Goal: Communication & Community: Answer question/provide support

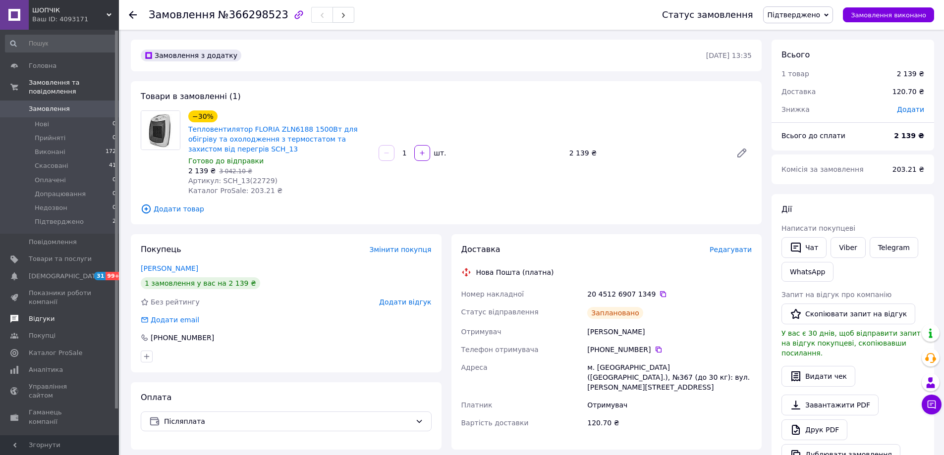
click at [39, 311] on link "Відгуки" at bounding box center [61, 319] width 122 height 17
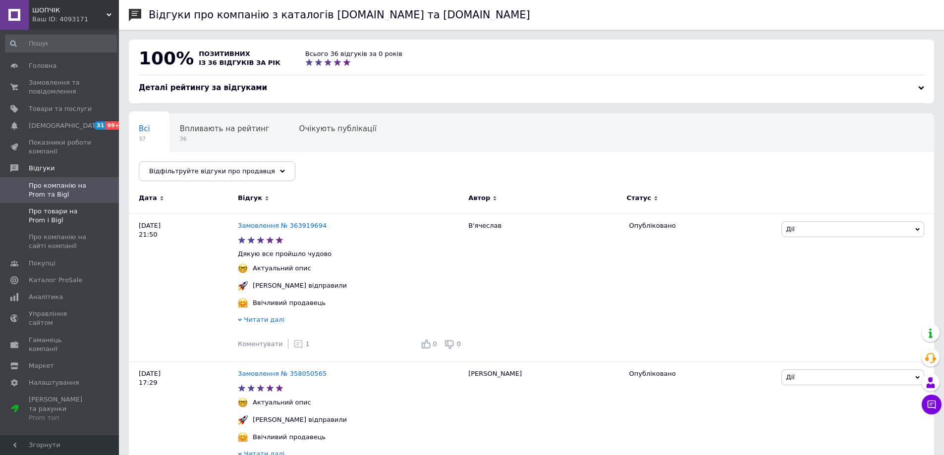
click at [40, 215] on span "Про товари на Prom і Bigl" at bounding box center [60, 216] width 63 height 18
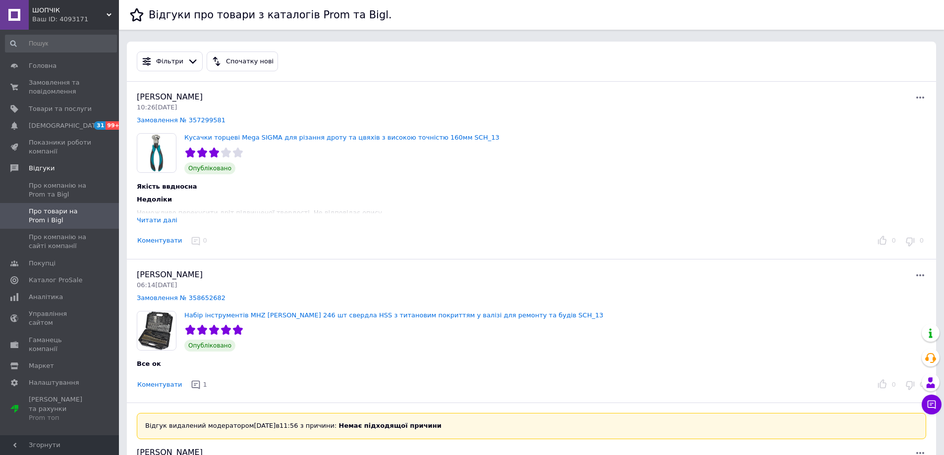
click at [158, 221] on div "Читати далі" at bounding box center [157, 219] width 41 height 7
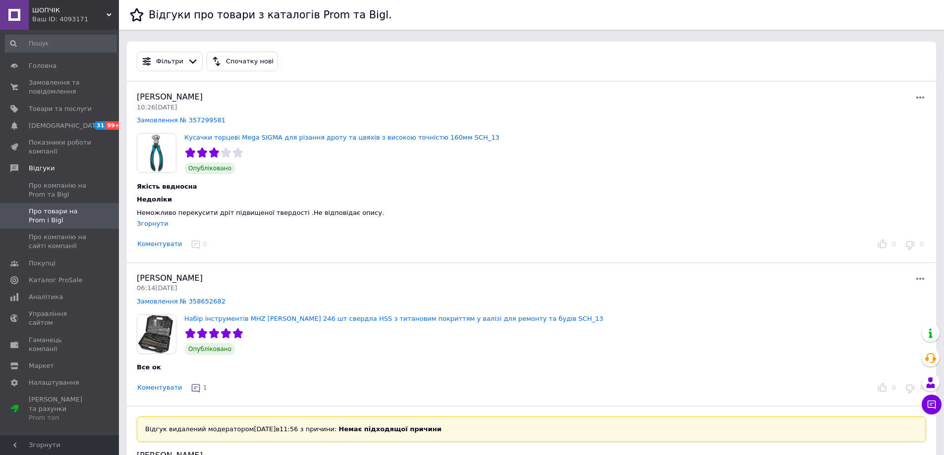
click at [157, 247] on button "Коментувати" at bounding box center [160, 244] width 46 height 10
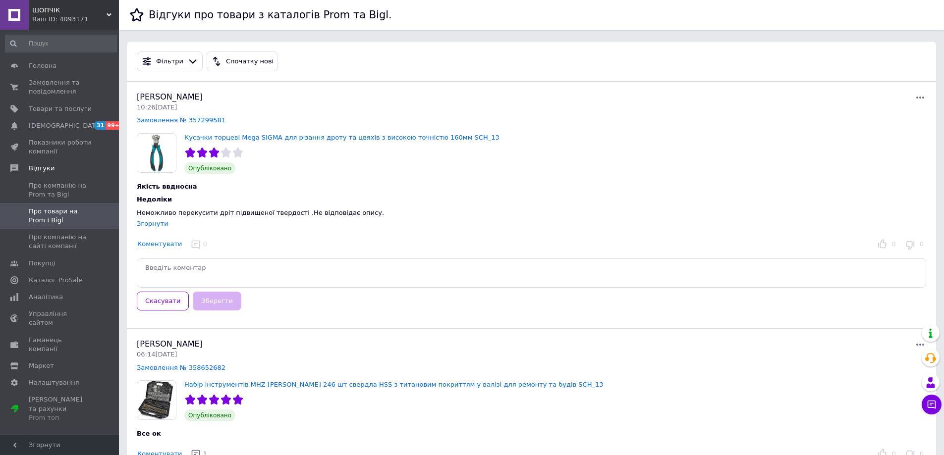
click at [224, 278] on textarea at bounding box center [531, 273] width 789 height 29
type textarea "Д"
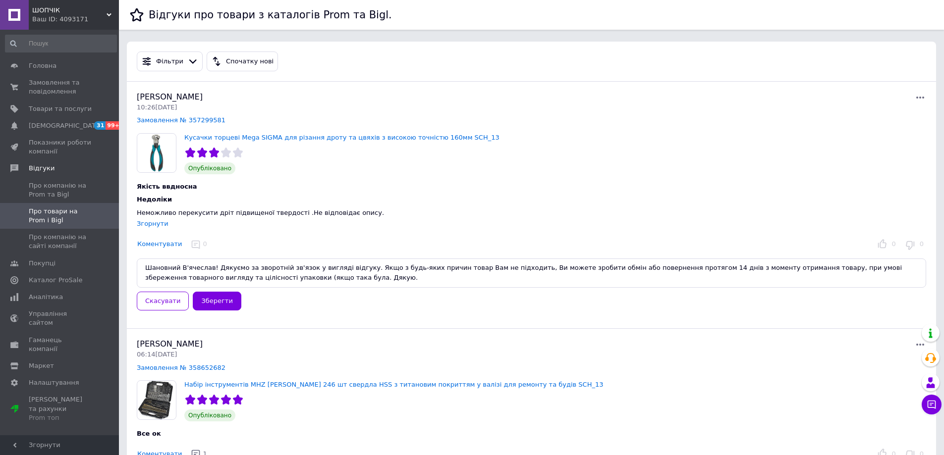
click at [207, 279] on textarea "Шановний В'ячеслав! Дякуємо за зворотній зв'язок у вигляді відгуку. Якщо з будь…" at bounding box center [531, 273] width 789 height 29
click at [250, 276] on textarea "Шановний В'ячеслав! Дякуємо за зворотній зв'язок у вигляді відгуку. Якщо з будь…" at bounding box center [531, 273] width 789 height 29
click at [173, 275] on textarea "Шановний В'ячеслав! Дякуємо за зворотній зв'язок у вигляді відгуку. Якщо з будь…" at bounding box center [531, 273] width 789 height 29
click at [329, 279] on textarea "Шановний В'ячеслав! Дякуємо за зворотній зв'язок у вигляді відгуку. Якщо з будь…" at bounding box center [531, 273] width 789 height 29
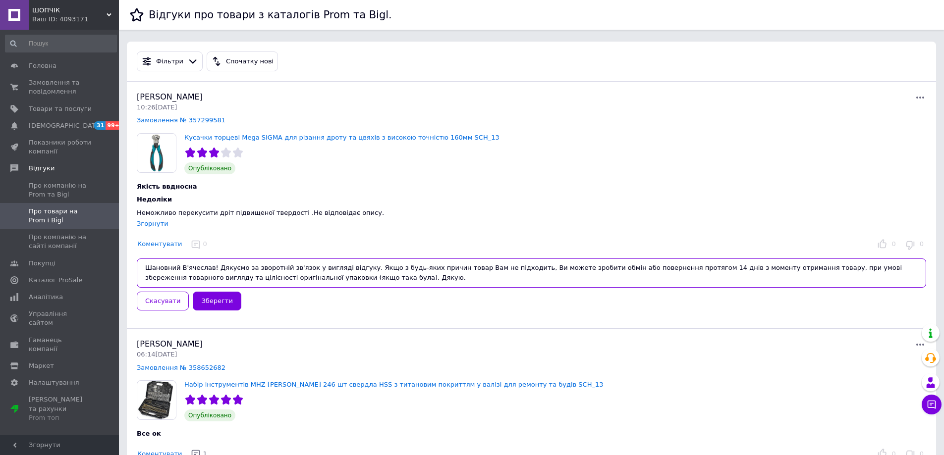
click at [527, 267] on textarea "Шановний В'ячеслав! Дякуємо за зворотній зв'язок у вигляді відгуку. Якщо з будь…" at bounding box center [531, 273] width 789 height 29
click at [296, 278] on textarea "Шановний В'ячеслав! Дякуємо за зворотній зв'язок у вигляді відгуку. Якщо з будь…" at bounding box center [531, 273] width 789 height 29
drag, startPoint x: 477, startPoint y: 277, endPoint x: 296, endPoint y: 286, distance: 180.6
click at [296, 286] on textarea "Шановний В'ячеслав! Дякуємо за зворотній зв'язок у вигляді відгуку. Якщо з будь…" at bounding box center [531, 273] width 789 height 29
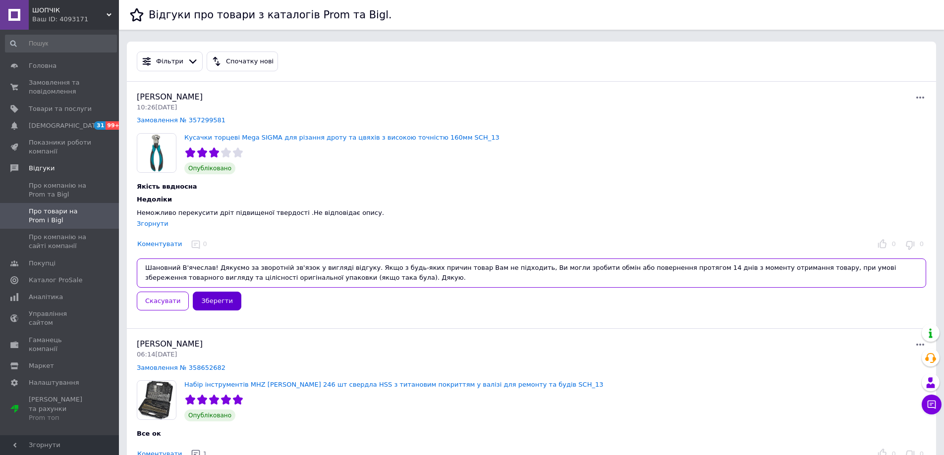
type textarea "Шановний В'ячеслав! Дякуємо за зворотній зв'язок у вигляді відгуку. Якщо з будь…"
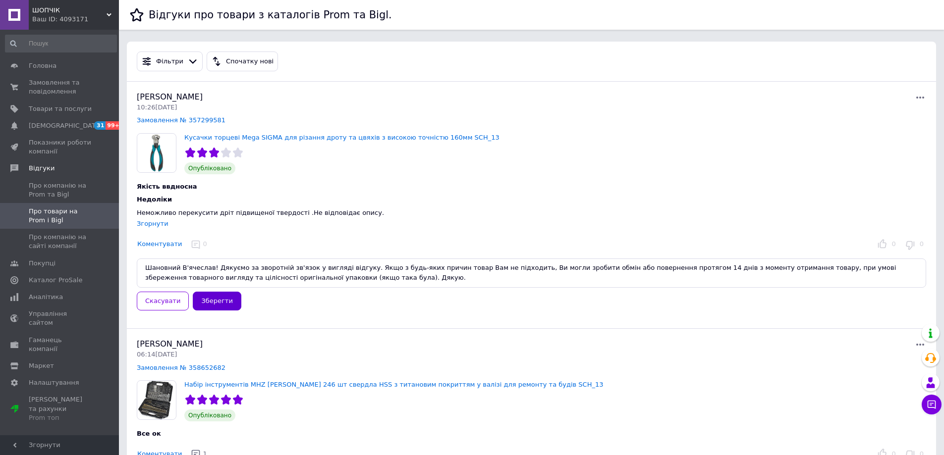
click at [202, 302] on button "Зберегти" at bounding box center [217, 301] width 48 height 19
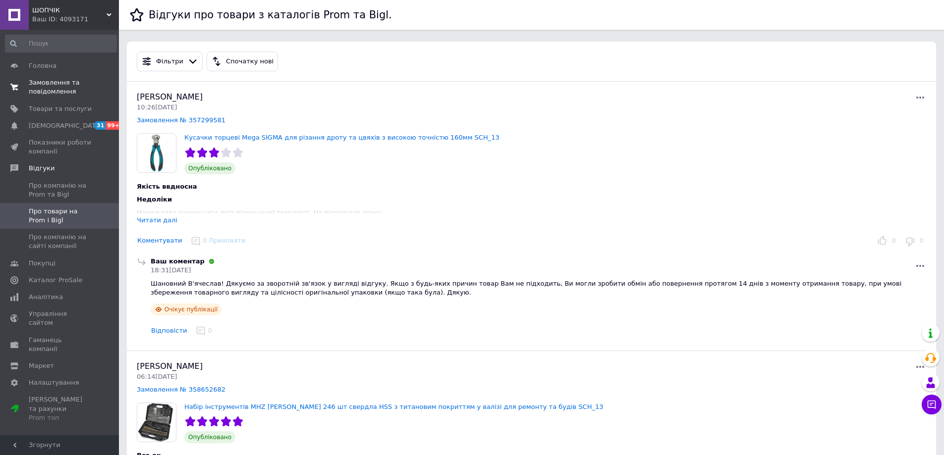
click at [45, 87] on span "Замовлення та повідомлення" at bounding box center [60, 87] width 63 height 18
